Goal: Task Accomplishment & Management: Complete application form

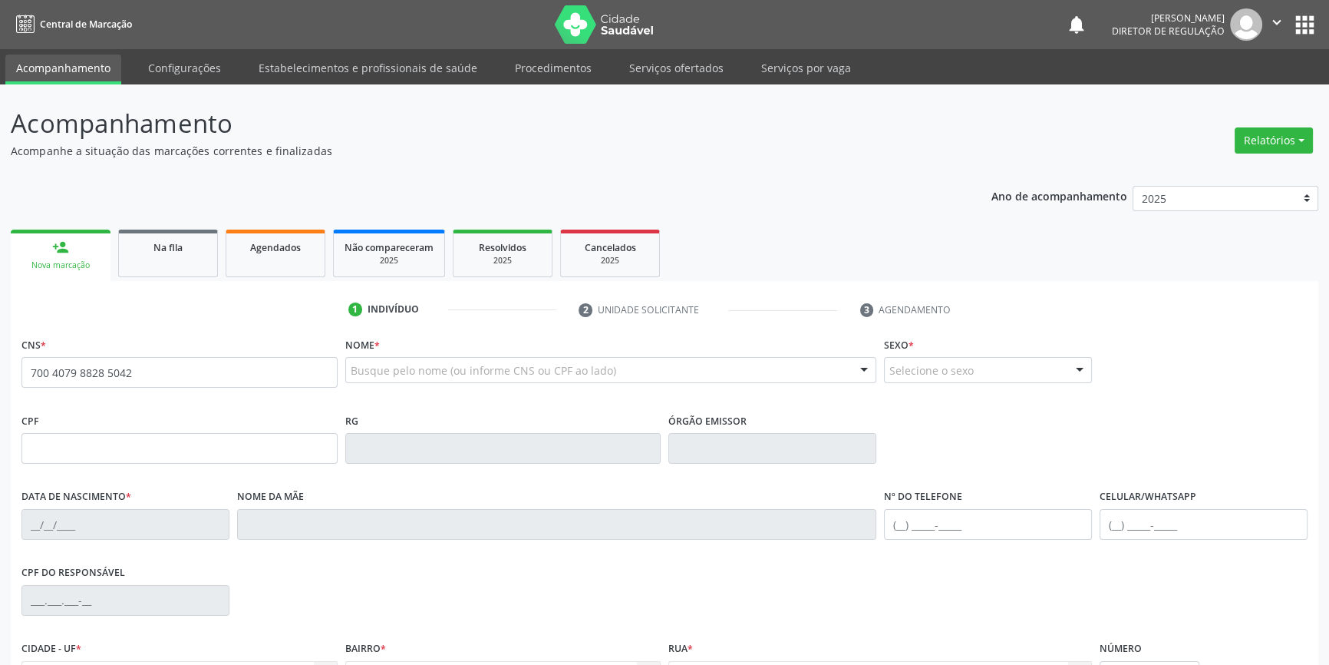
type input "700 4079 8828 5042"
type input "088.259.854-60"
type input "3[DATE]"
type input "[PERSON_NAME]"
type input "[PHONE_NUMBER]"
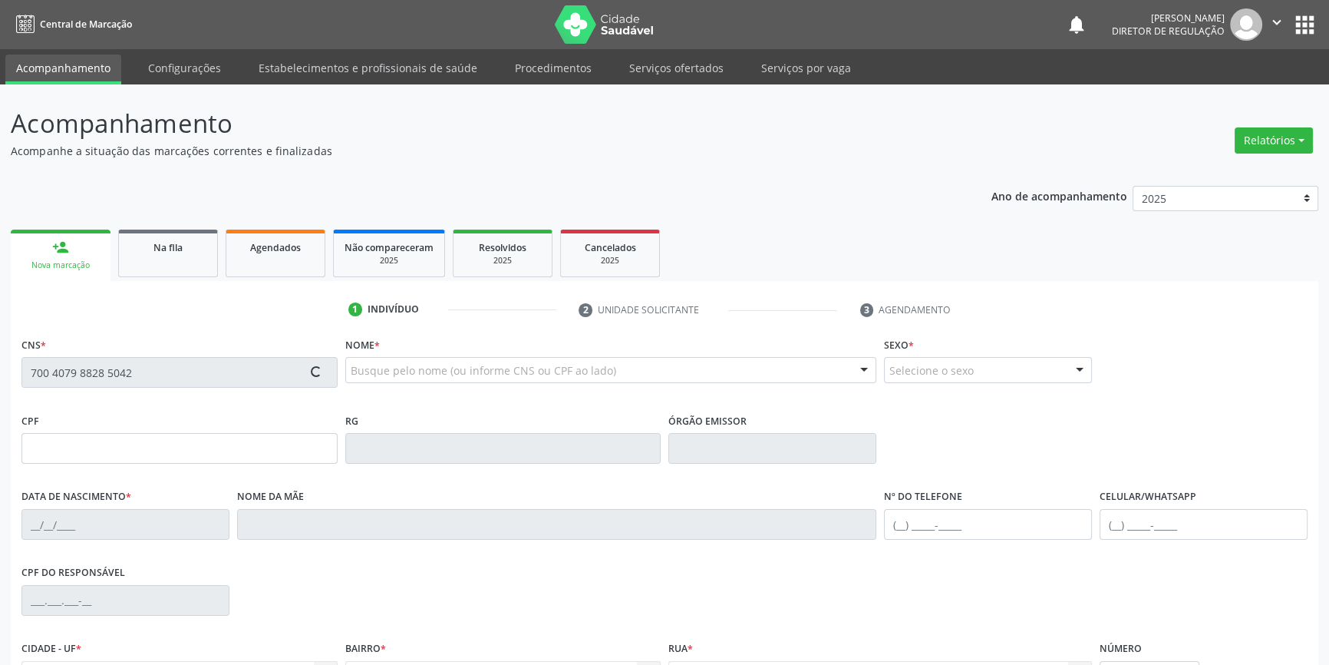
type input "[PHONE_NUMBER]"
type input "S/N"
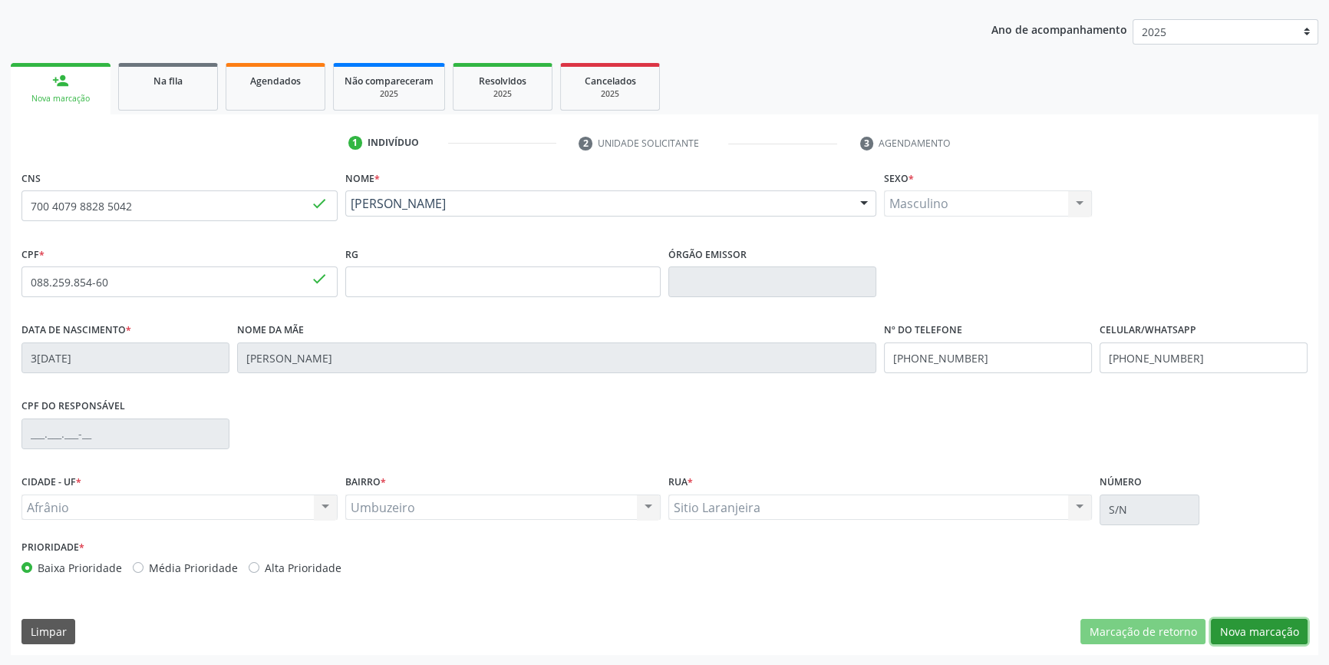
click at [1274, 634] on button "Nova marcação" at bounding box center [1259, 632] width 97 height 26
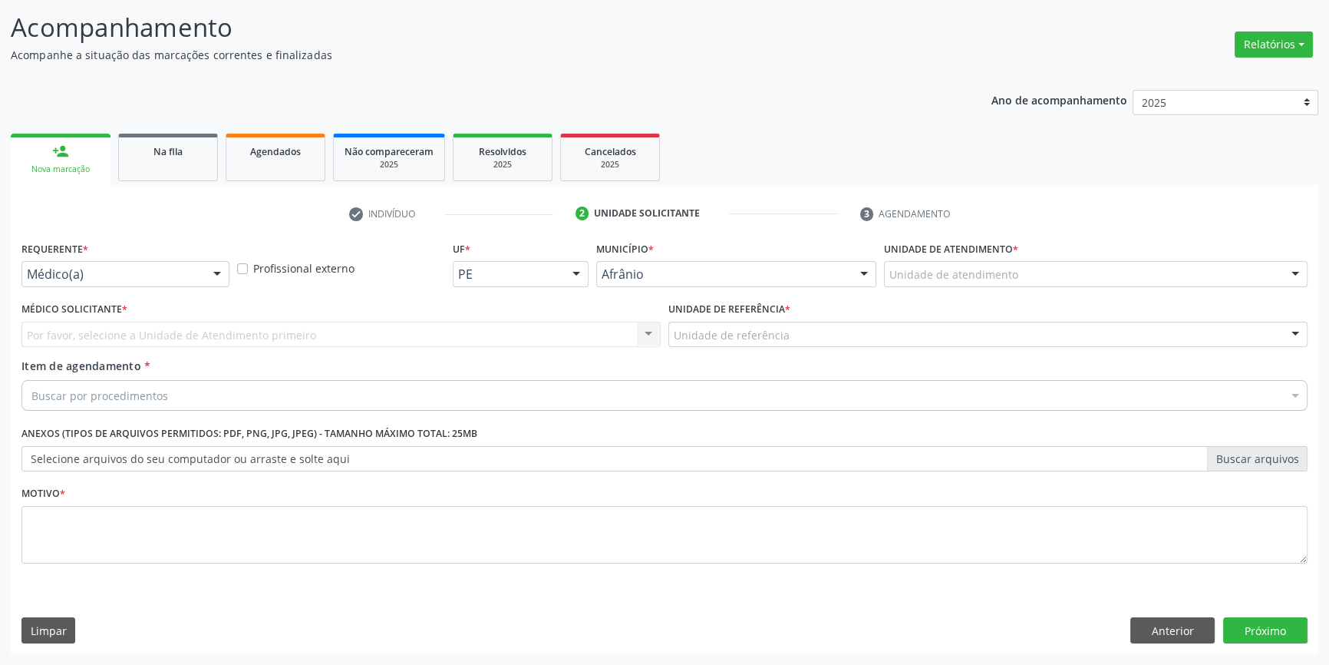
scroll to position [94, 0]
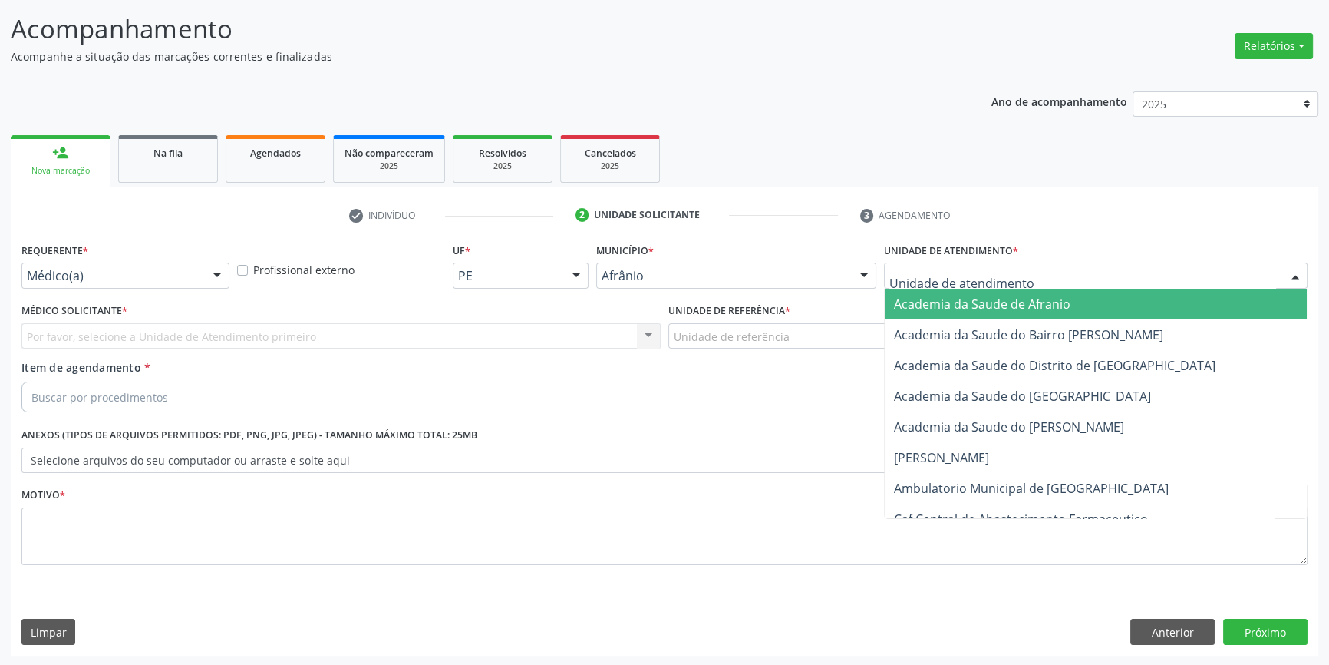
click at [1044, 276] on div at bounding box center [1096, 276] width 424 height 26
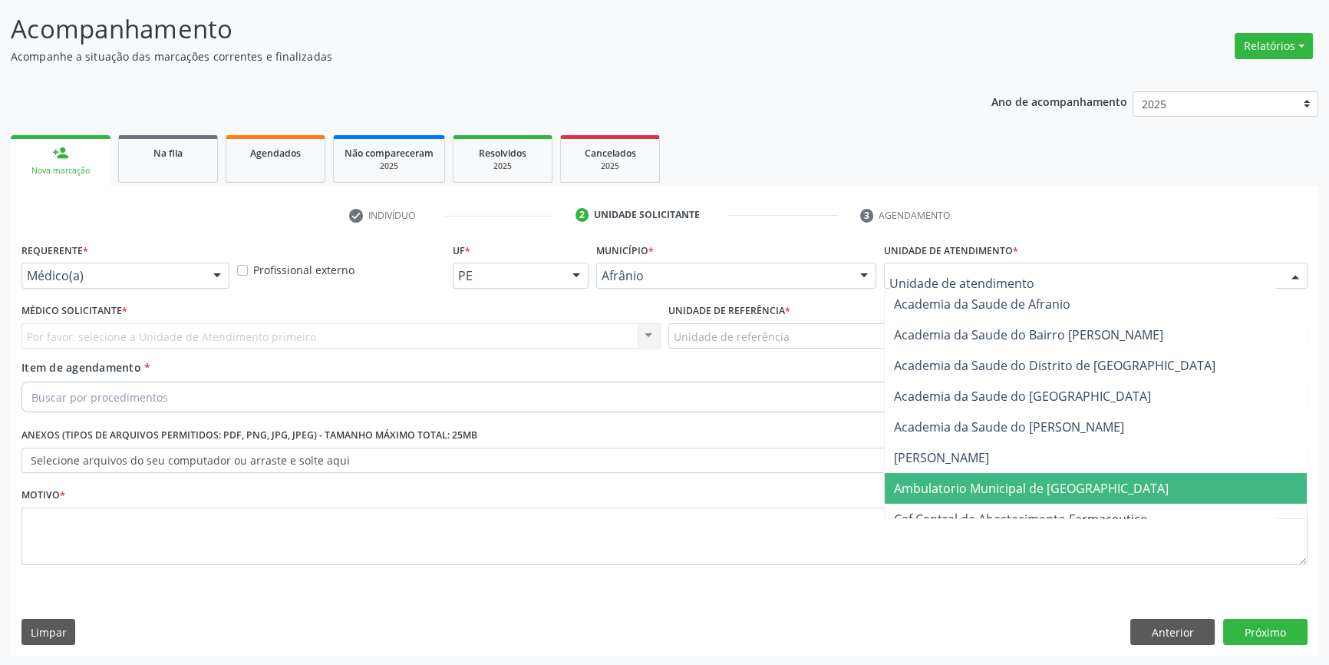
drag, startPoint x: 992, startPoint y: 492, endPoint x: 871, endPoint y: 417, distance: 142.1
click at [991, 492] on span "Ambulatorio Municipal de [GEOGRAPHIC_DATA]" at bounding box center [1031, 488] width 275 height 17
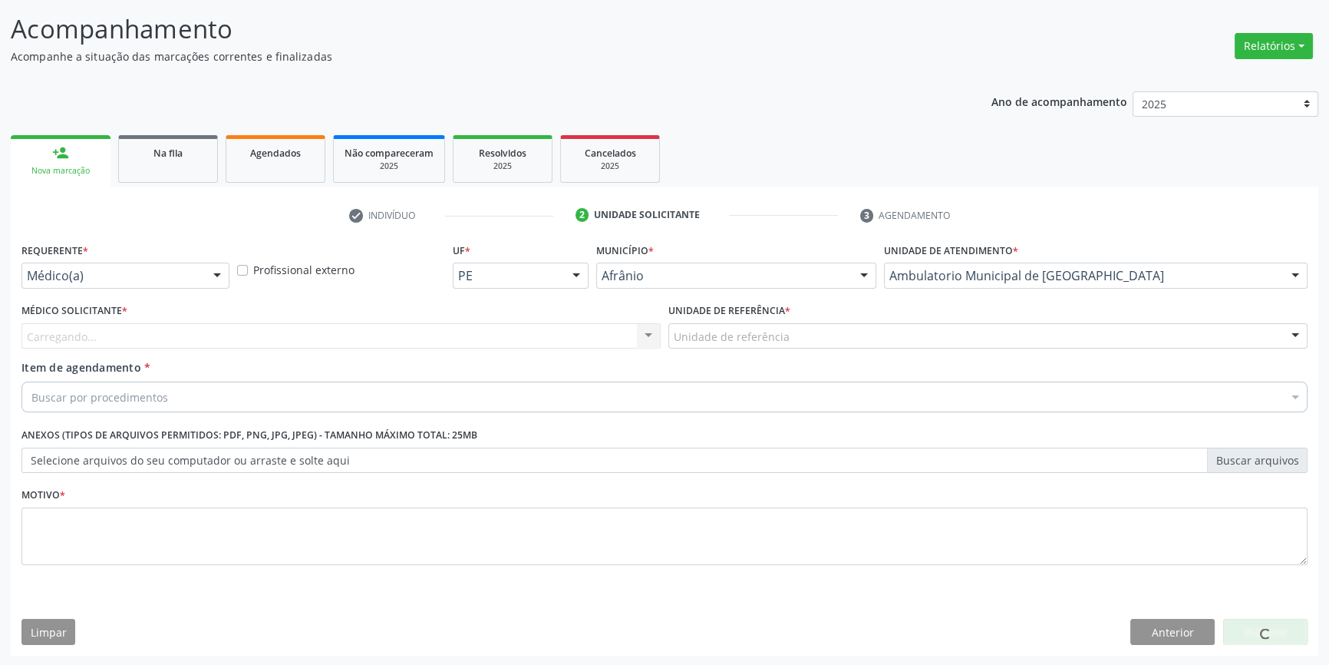
click at [701, 329] on div "Unidade de referência * Unidade de referência ESF de Extrema ESF de Barra das M…" at bounding box center [988, 323] width 639 height 49
click at [715, 345] on div "Unidade de referência" at bounding box center [988, 336] width 639 height 26
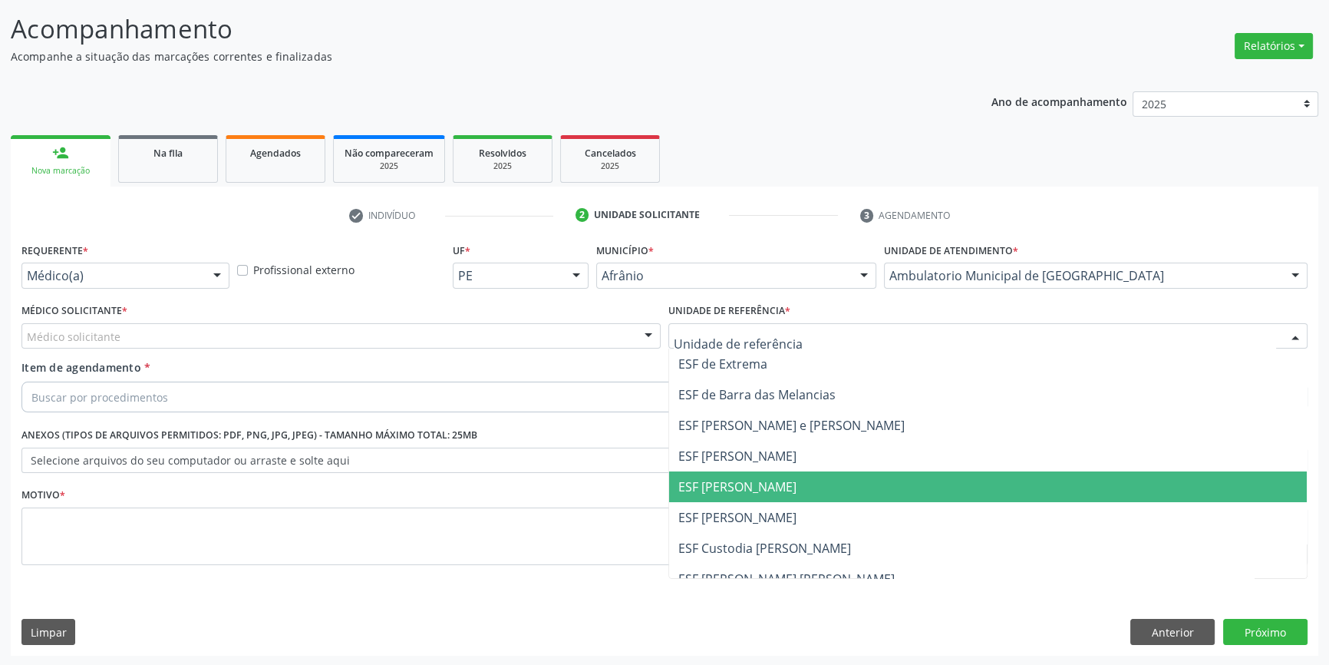
click at [792, 487] on span "ESF [PERSON_NAME]" at bounding box center [988, 486] width 638 height 31
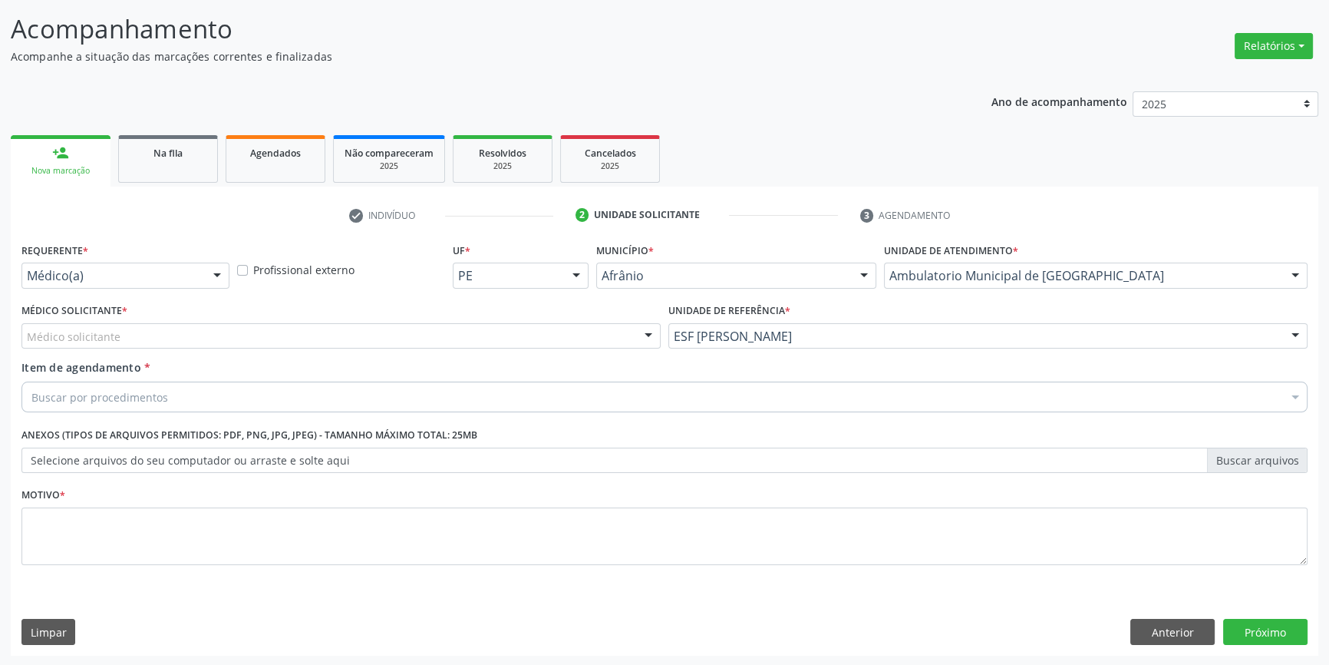
drag, startPoint x: 439, startPoint y: 337, endPoint x: 355, endPoint y: 384, distance: 96.5
click at [430, 339] on div "Médico solicitante" at bounding box center [340, 336] width 639 height 26
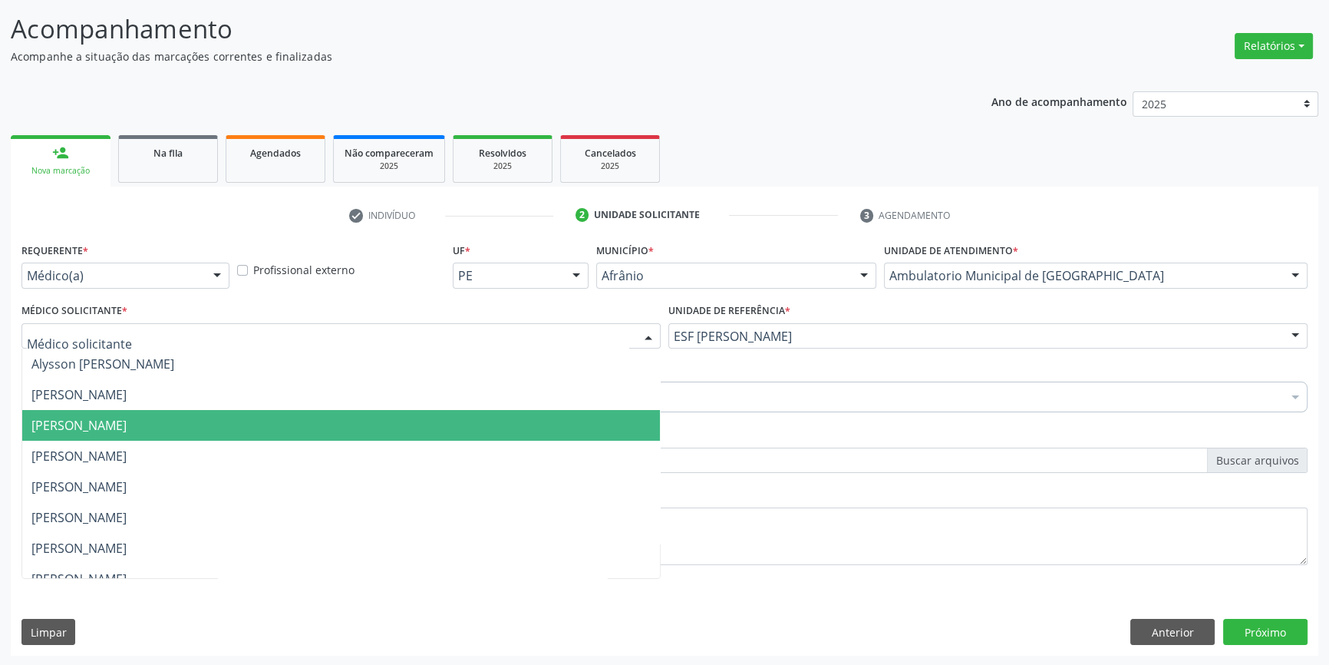
click at [267, 410] on span "[PERSON_NAME]" at bounding box center [341, 425] width 638 height 31
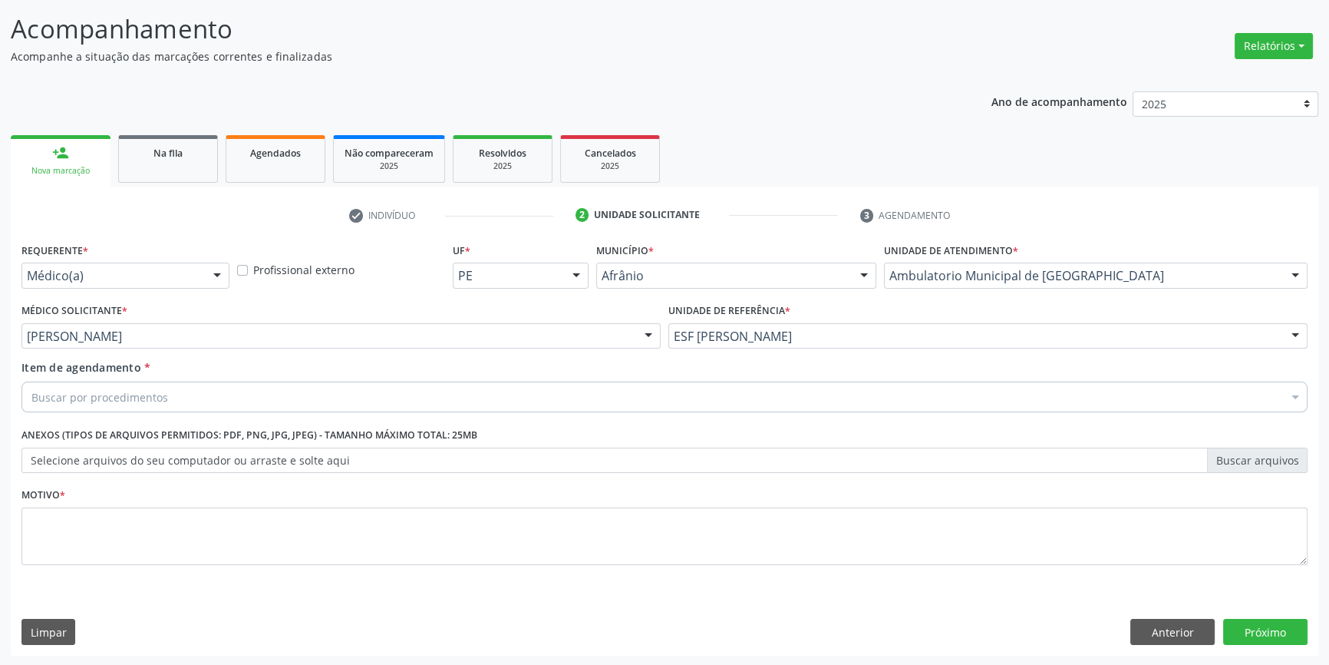
click at [239, 390] on div "Buscar por procedimentos" at bounding box center [664, 396] width 1286 height 31
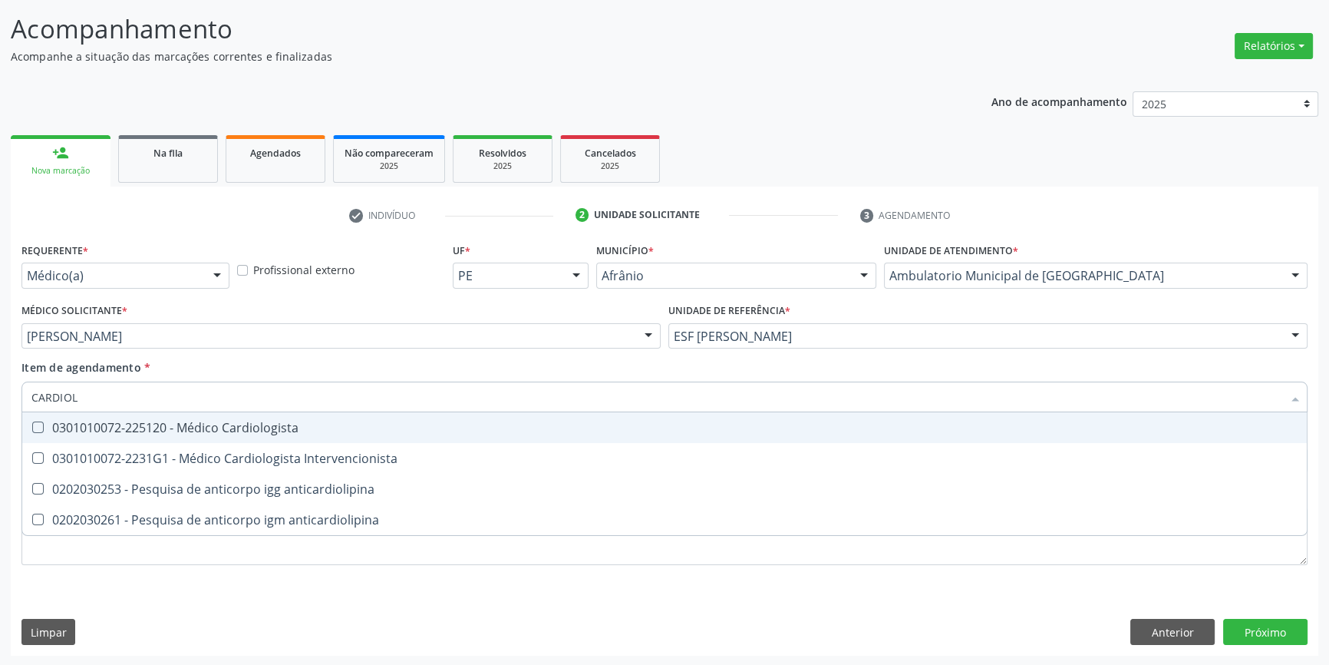
type input "CARDIOLO"
click at [261, 439] on span "0301010072-225120 - Médico Cardiologista" at bounding box center [664, 427] width 1285 height 31
checkbox Cardiologista "true"
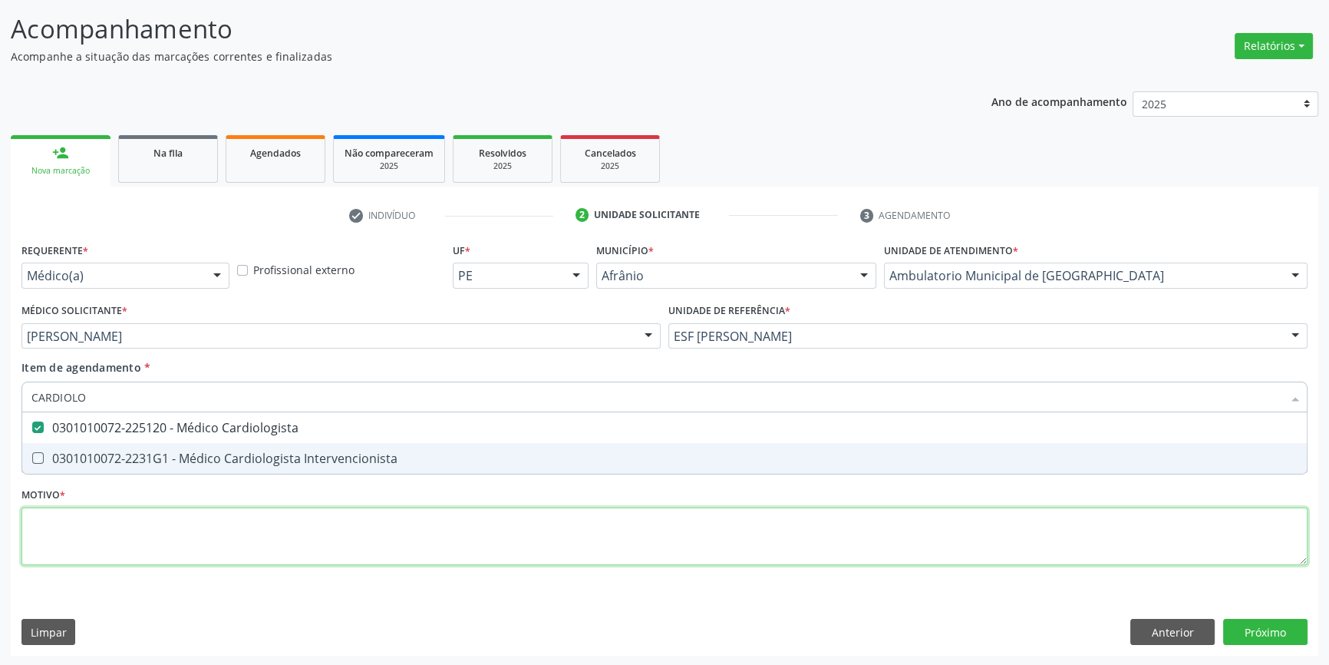
click at [231, 523] on div "Requerente * Médico(a) Médico(a) Enfermeiro(a) Paciente Nenhum resultado encont…" at bounding box center [664, 413] width 1286 height 348
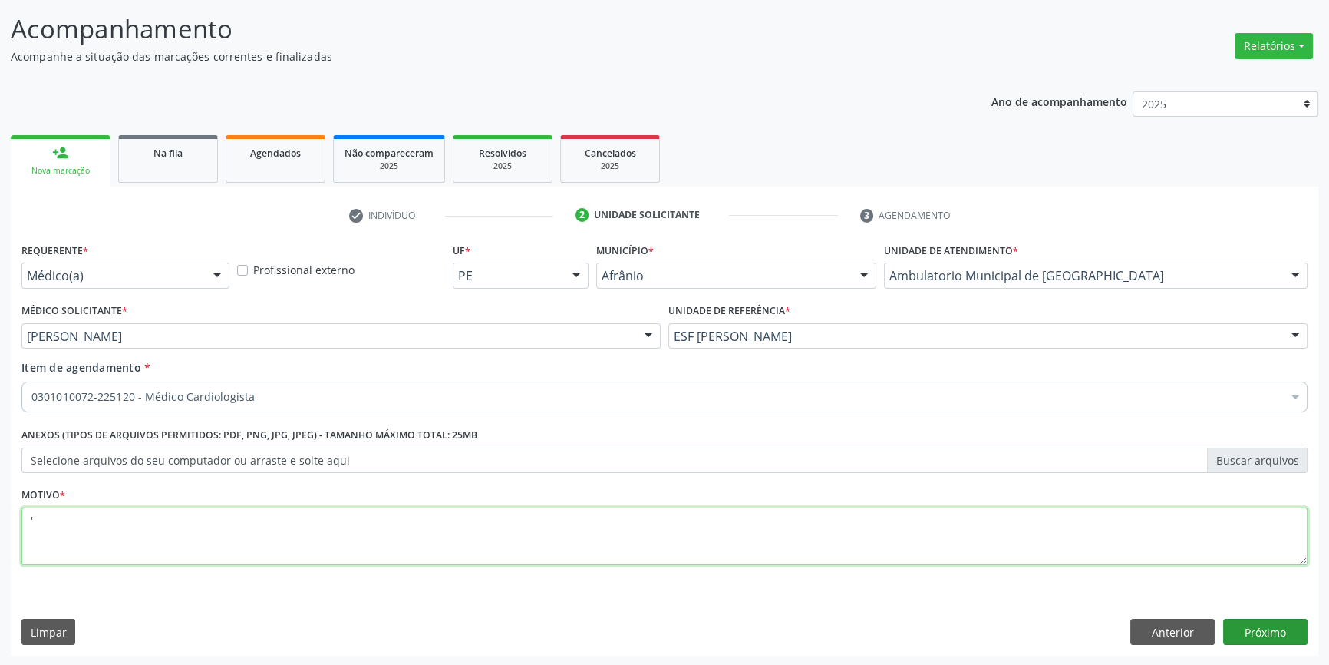
type textarea "'"
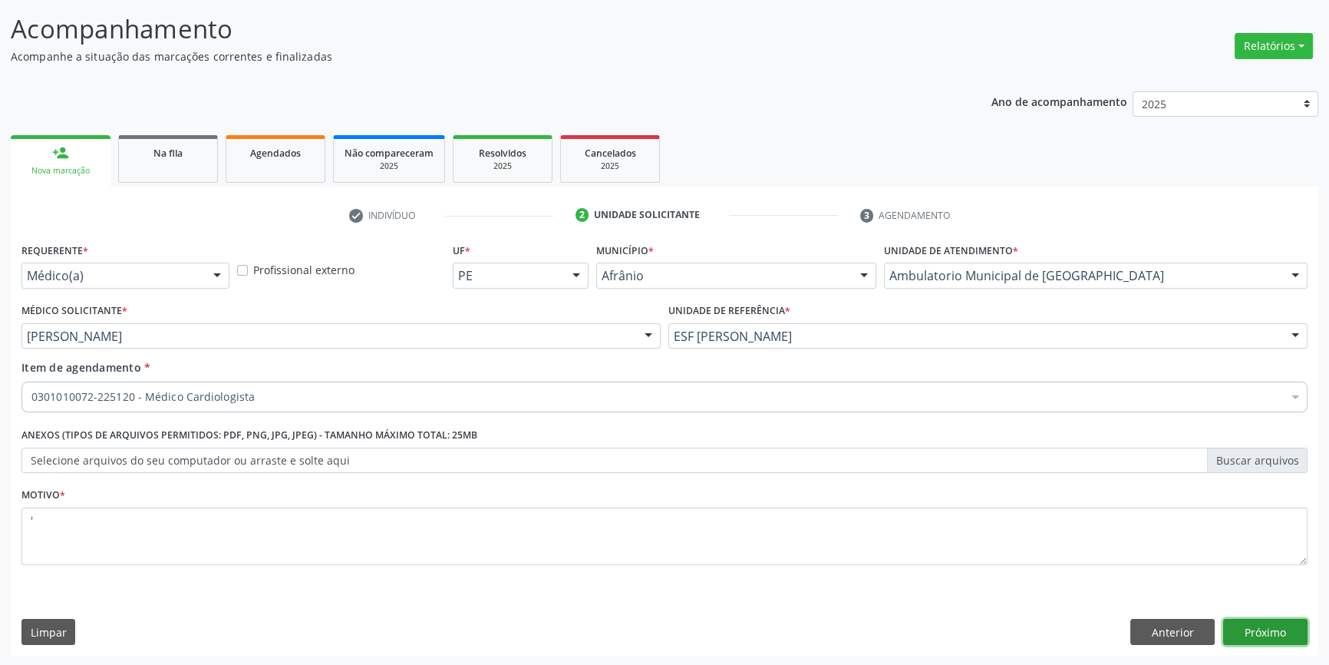
click at [1270, 632] on button "Próximo" at bounding box center [1266, 632] width 84 height 26
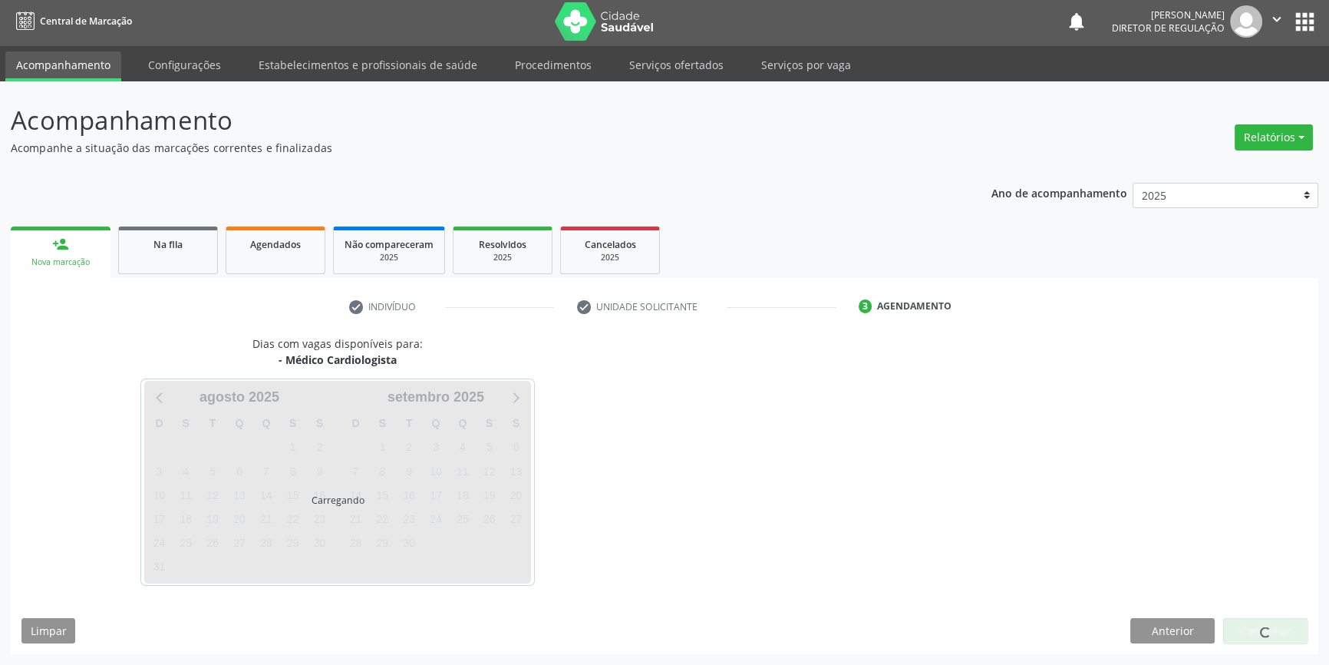
scroll to position [2, 0]
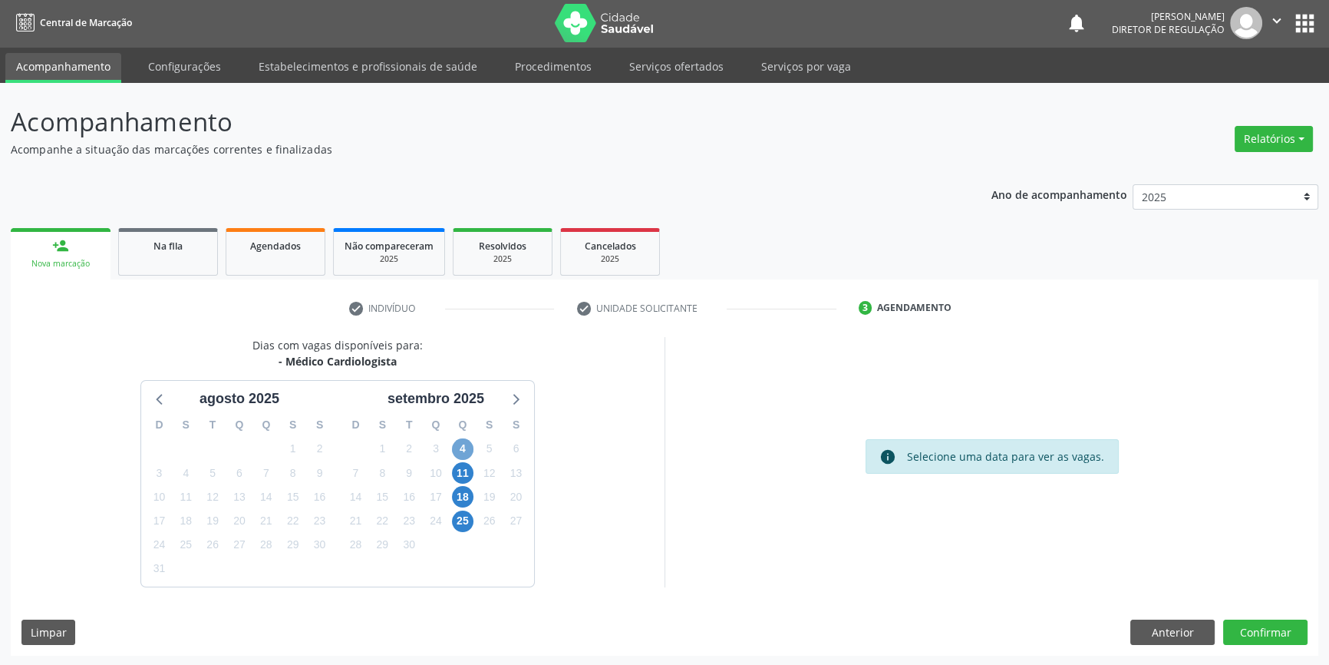
click at [464, 443] on span "4" at bounding box center [462, 448] width 21 height 21
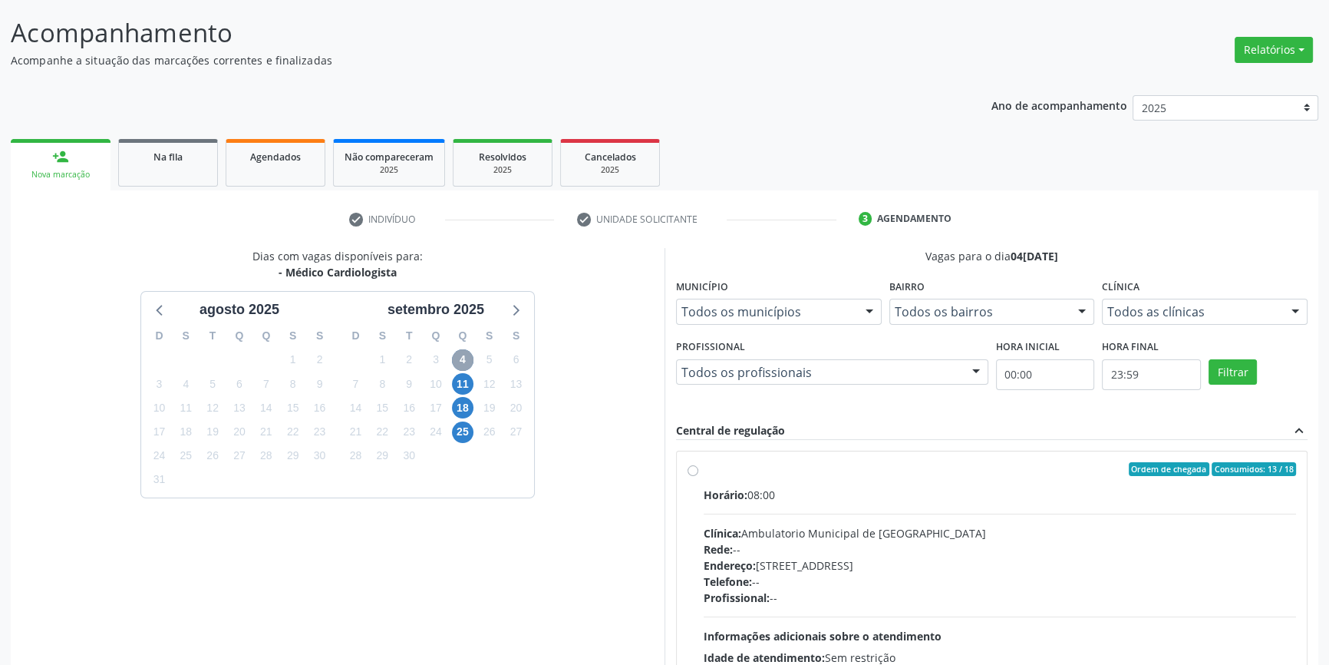
scroll to position [141, 0]
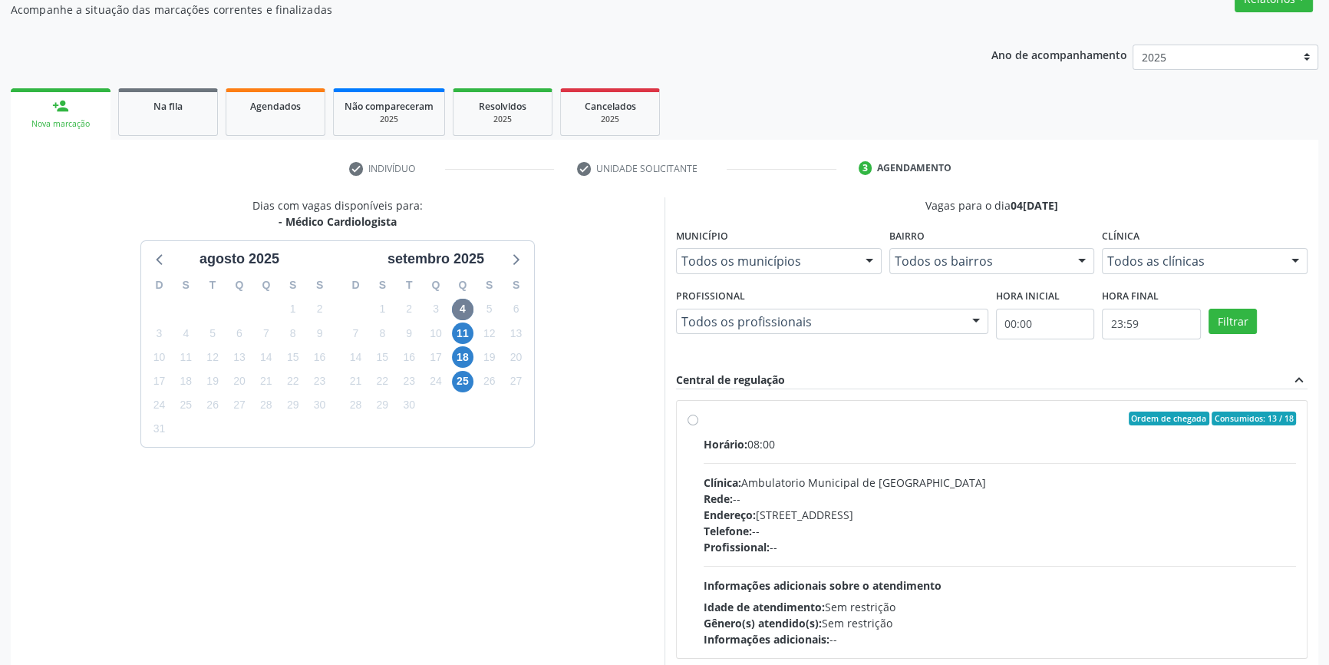
click at [701, 415] on div "Ordem de chegada Consumidos: 13 / 18 Horário: 08:00 Clínica: Ambulatorio Munici…" at bounding box center [992, 529] width 609 height 236
radio input "true"
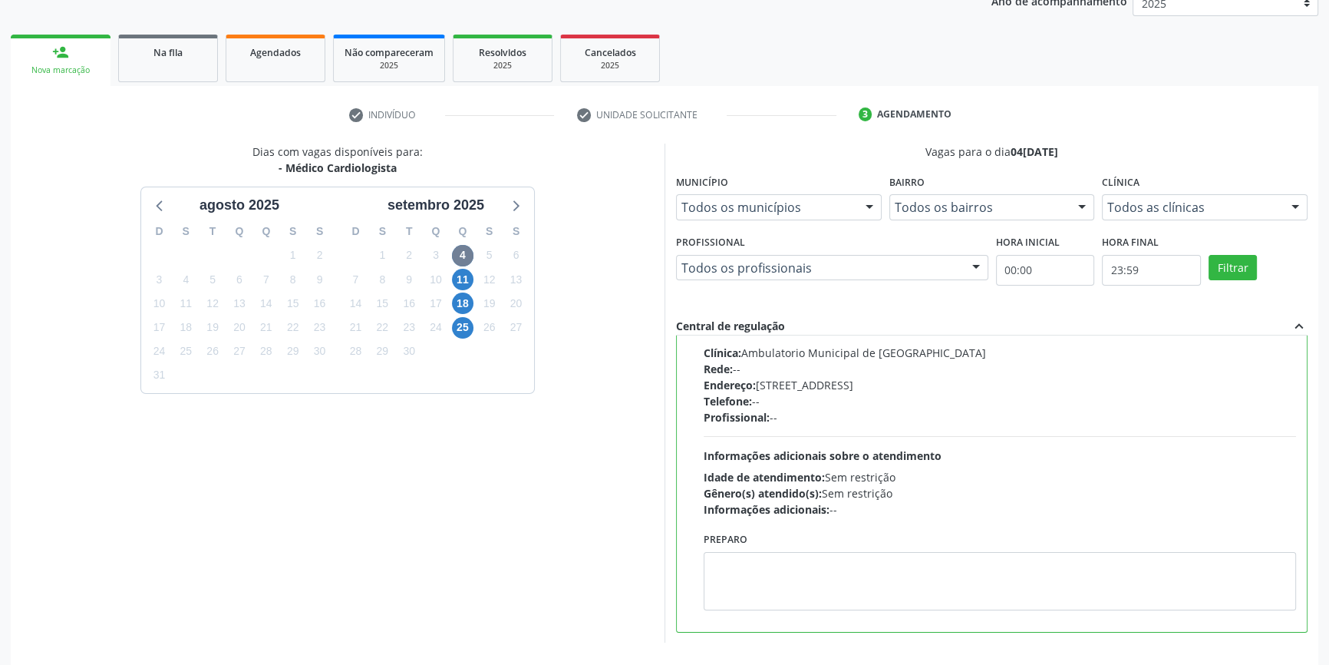
scroll to position [251, 0]
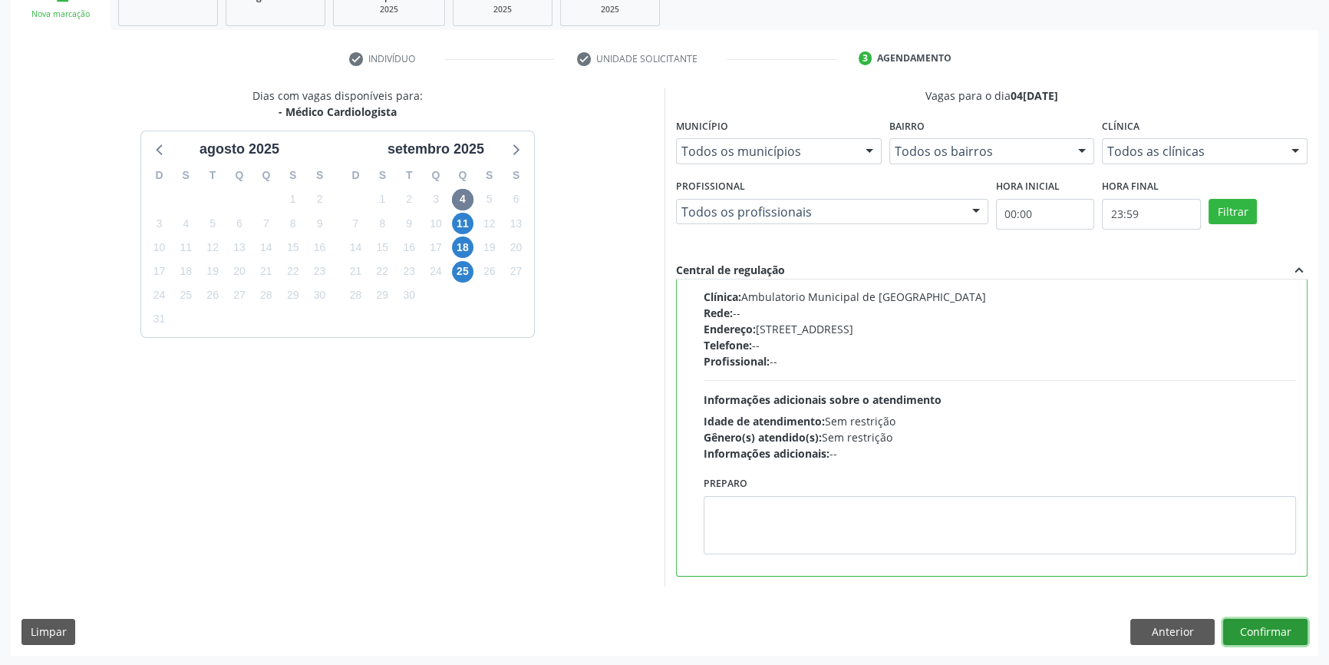
click at [1276, 624] on button "Confirmar" at bounding box center [1266, 632] width 84 height 26
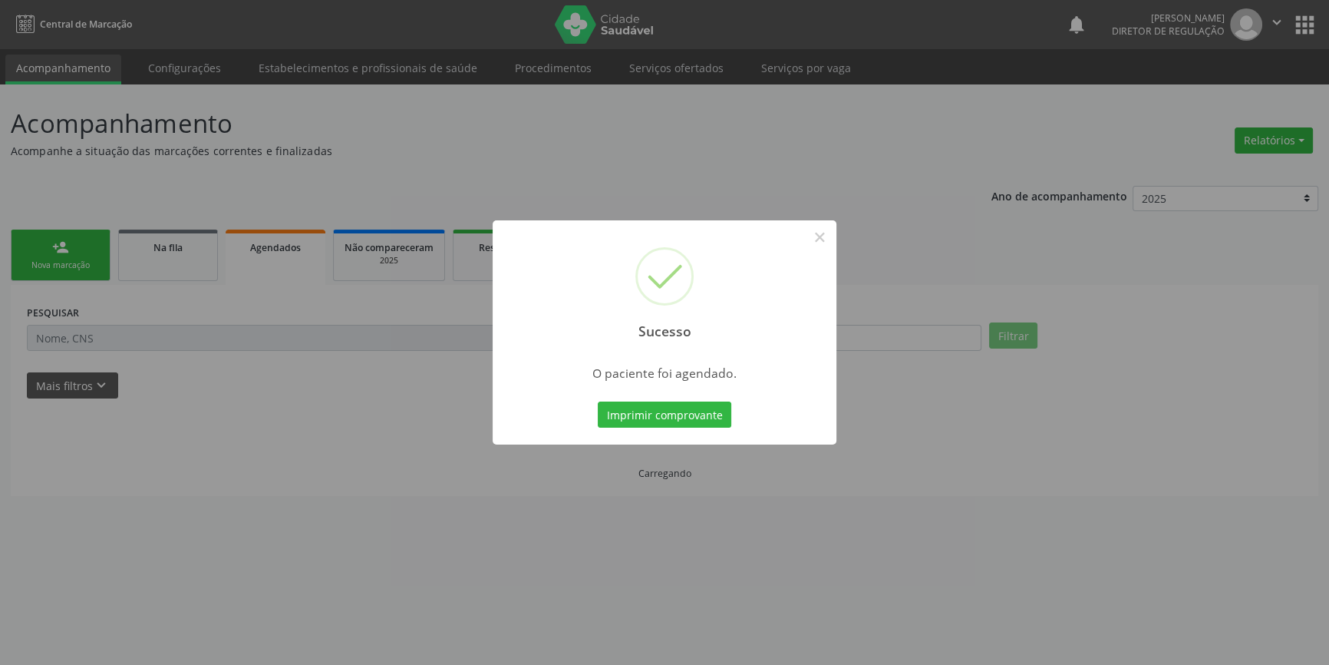
scroll to position [0, 0]
click at [667, 418] on button "Imprimir comprovante" at bounding box center [670, 414] width 134 height 26
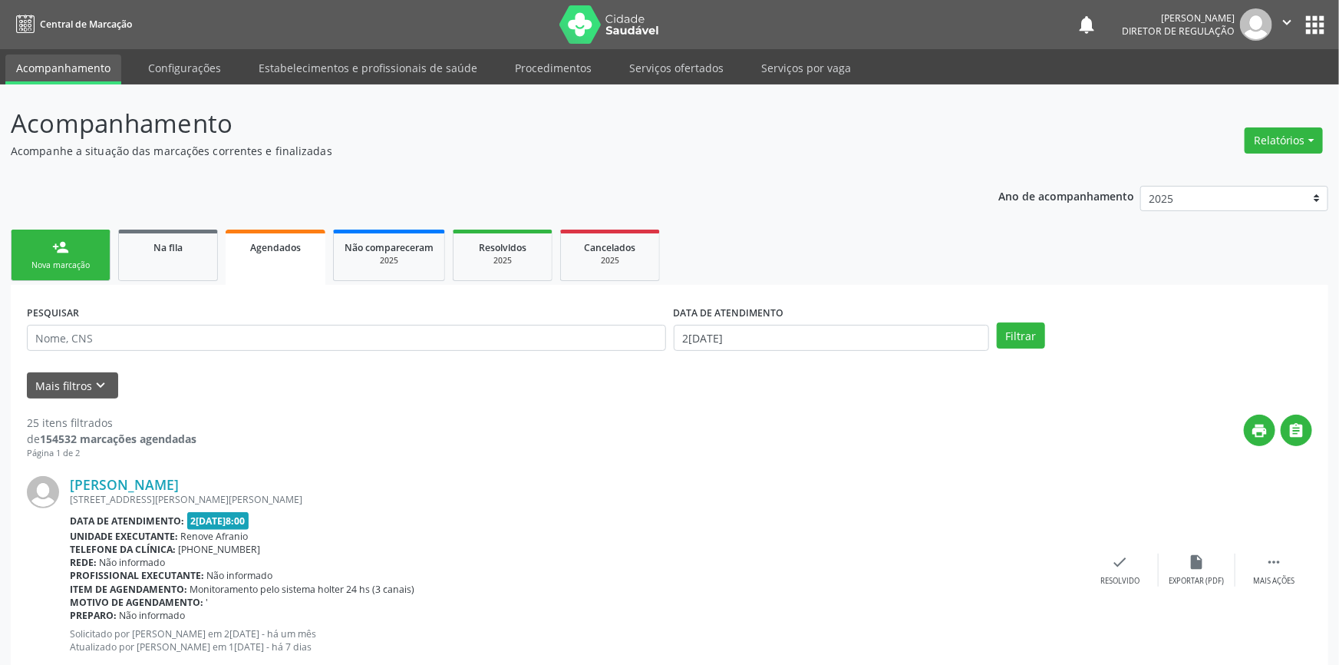
click at [69, 279] on link "person_add Nova marcação" at bounding box center [61, 255] width 100 height 51
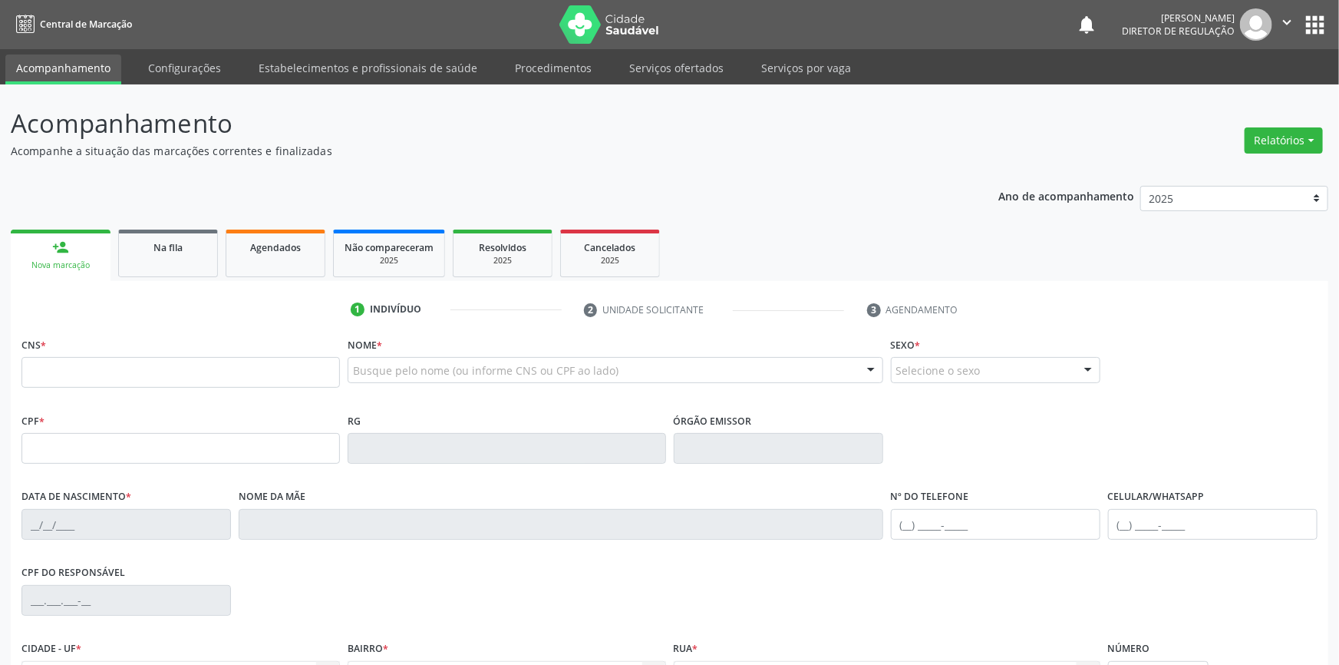
click at [172, 82] on li "Configurações" at bounding box center [184, 69] width 94 height 30
click at [200, 61] on link "Configurações" at bounding box center [184, 67] width 94 height 27
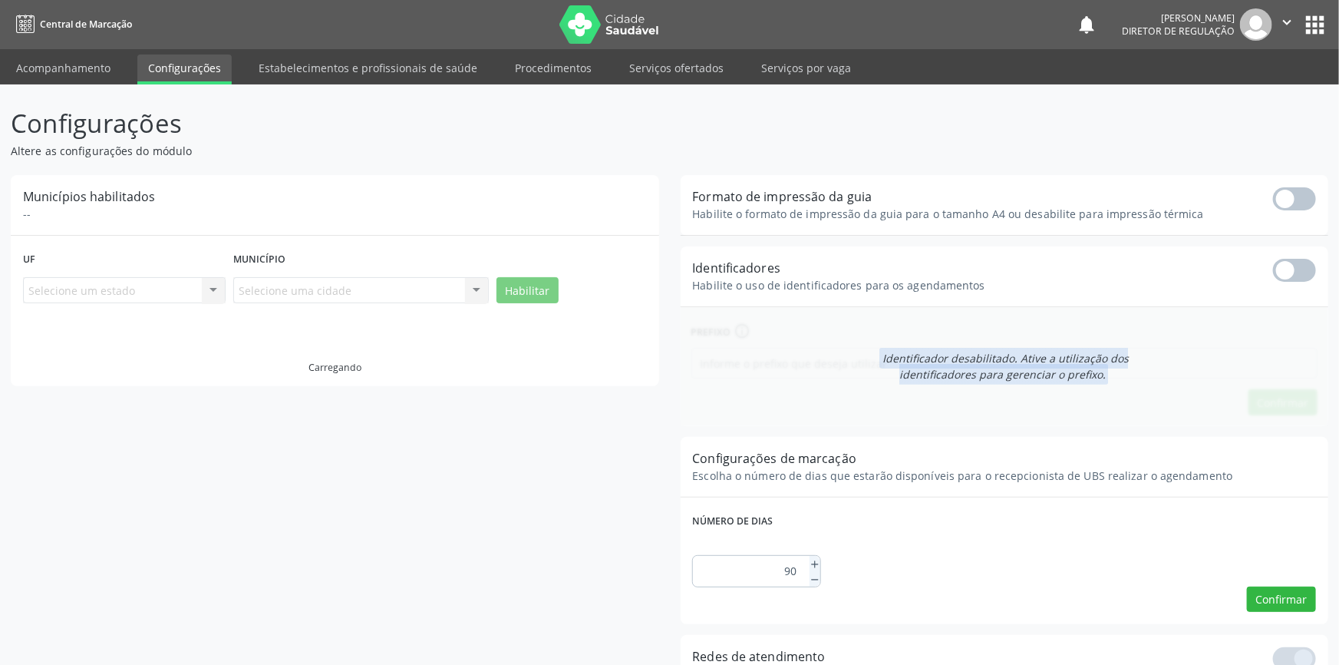
click at [331, 65] on link "Estabelecimentos e profissionais de saúde" at bounding box center [368, 67] width 240 height 27
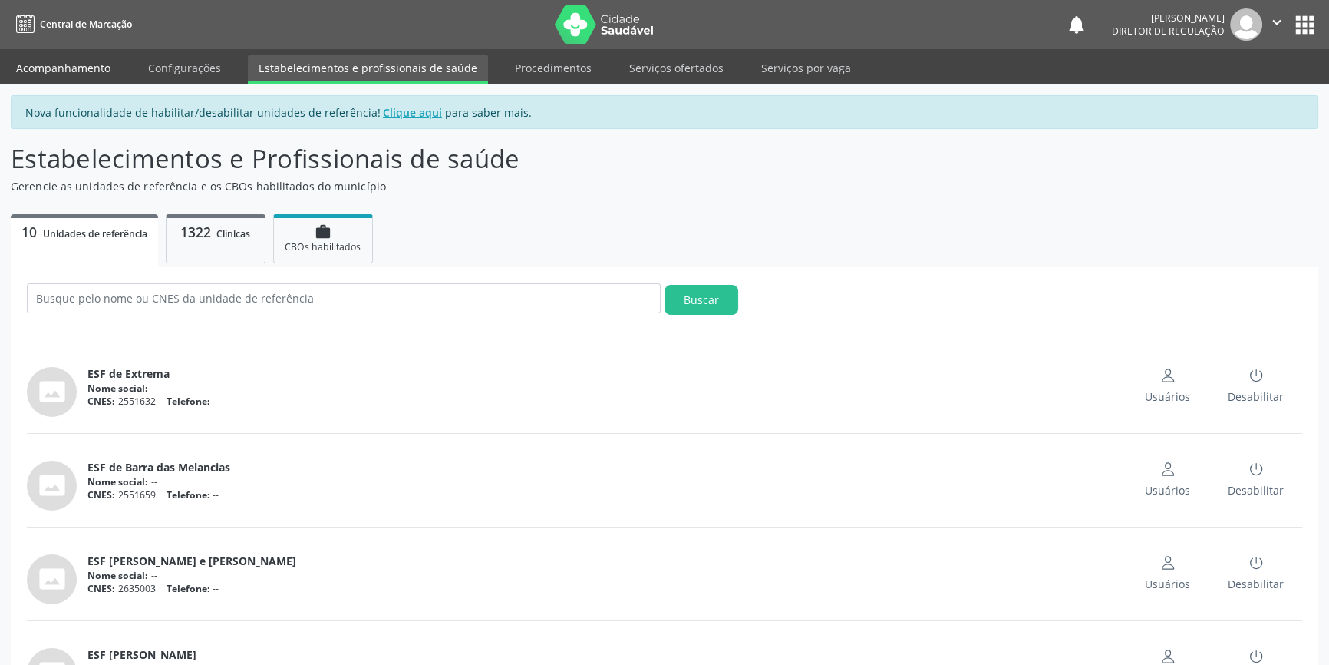
click at [88, 68] on link "Acompanhamento" at bounding box center [63, 67] width 116 height 27
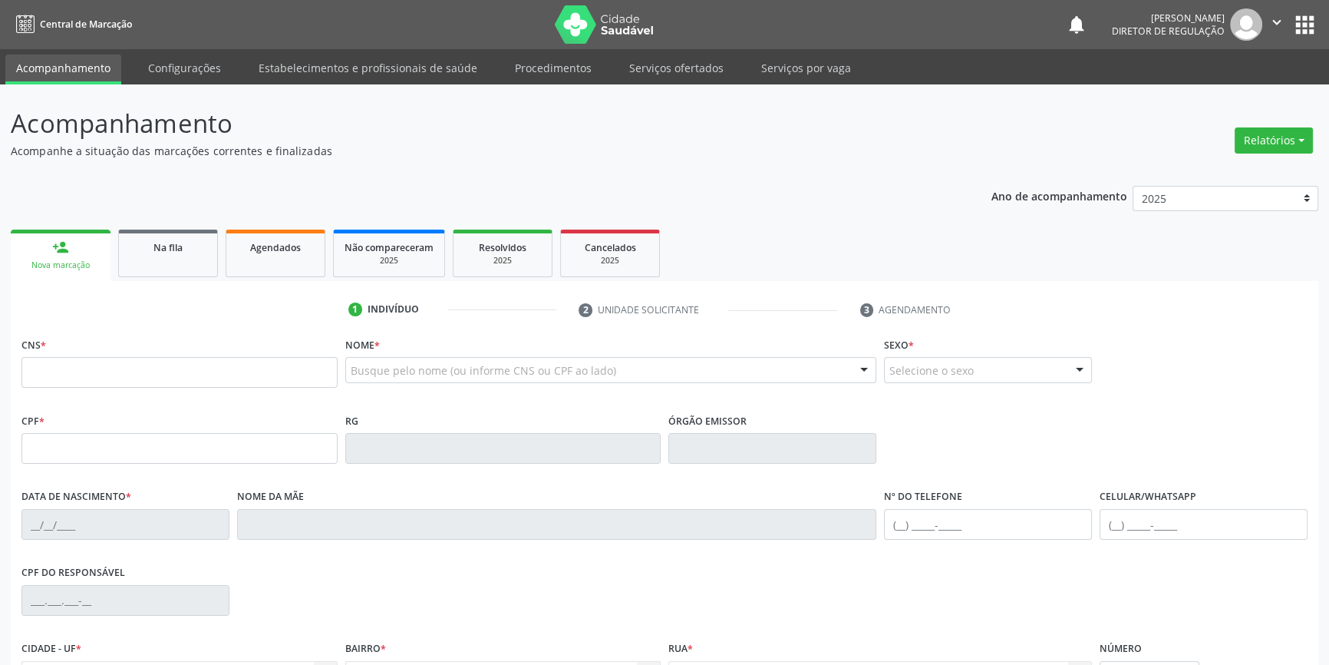
click at [1273, 24] on icon "" at bounding box center [1277, 22] width 17 height 17
click at [1300, 13] on button "apps" at bounding box center [1305, 25] width 27 height 27
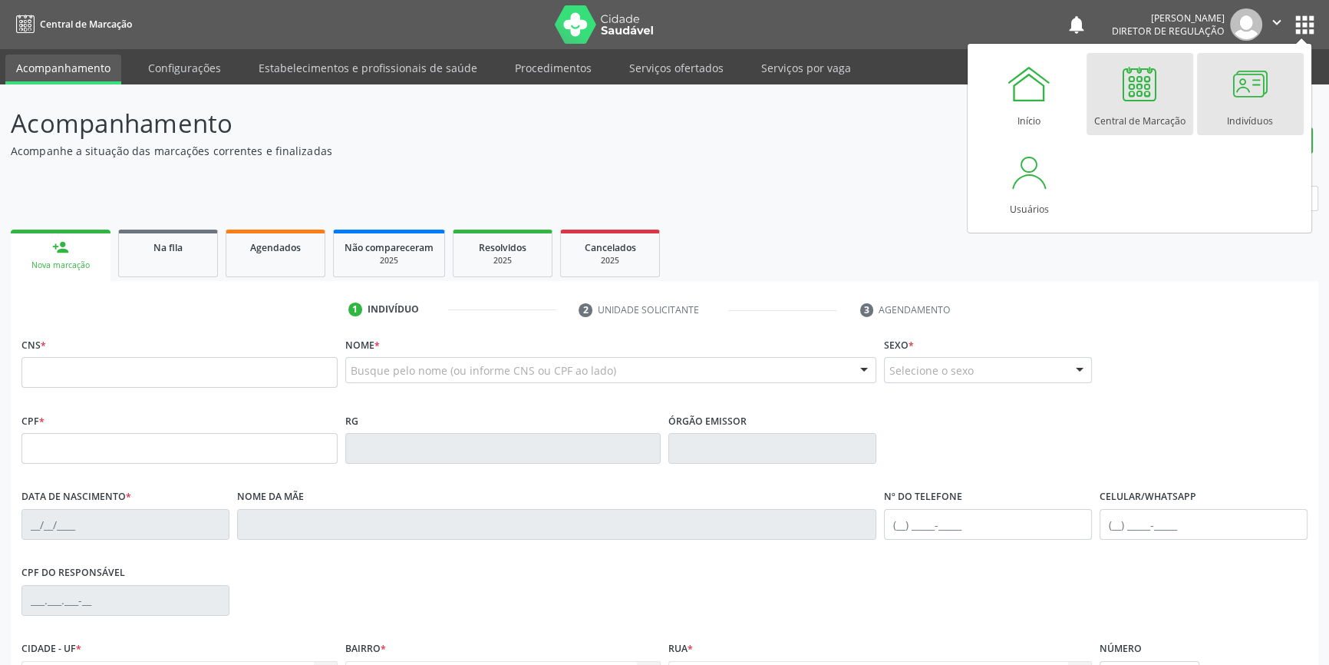
click at [1234, 95] on div at bounding box center [1250, 84] width 46 height 46
